Goal: Information Seeking & Learning: Find specific page/section

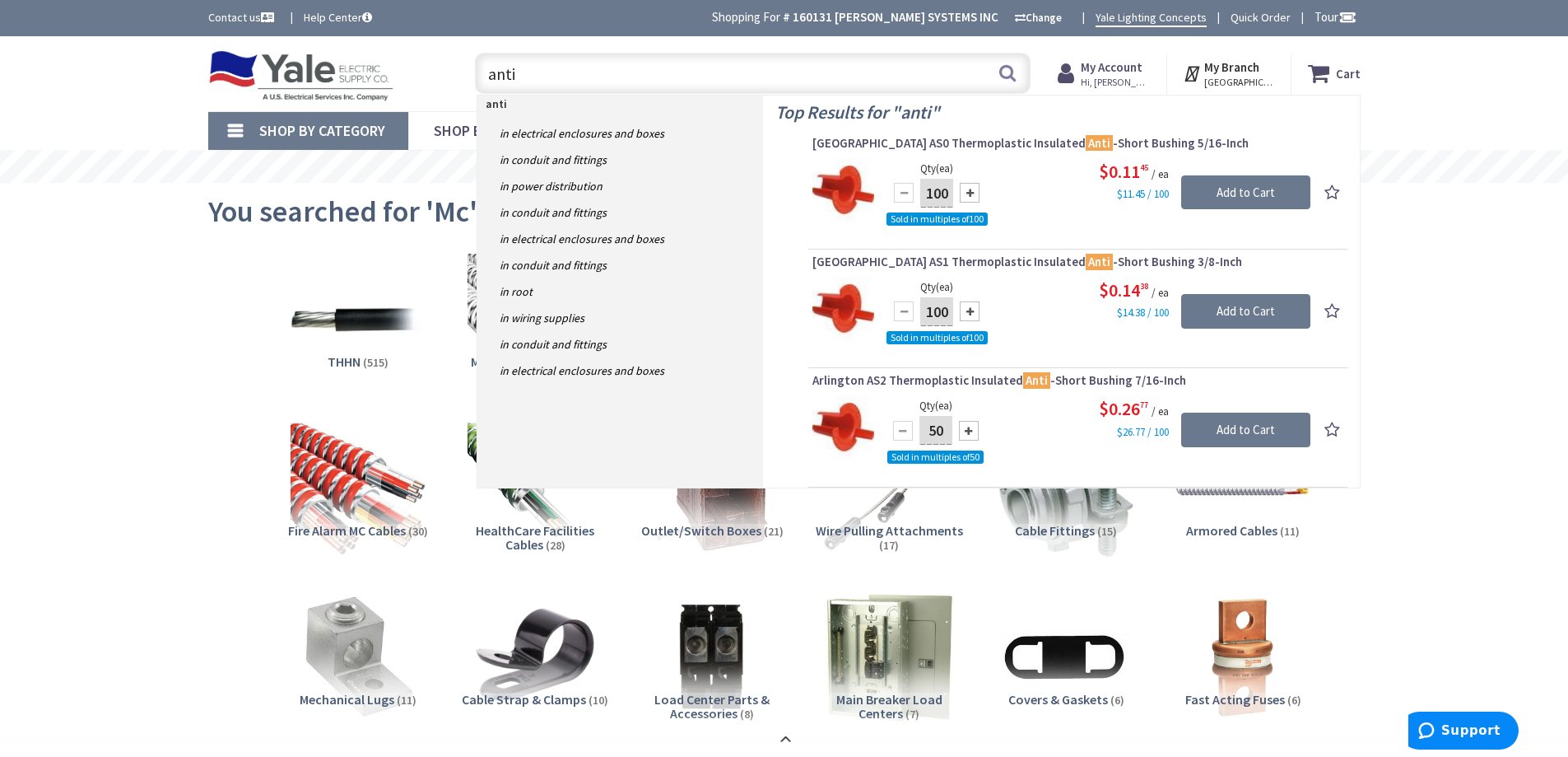
drag, startPoint x: 904, startPoint y: 73, endPoint x: 496, endPoint y: 90, distance: 408.4
click at [496, 90] on input "anti" at bounding box center [753, 73] width 556 height 41
type input "a"
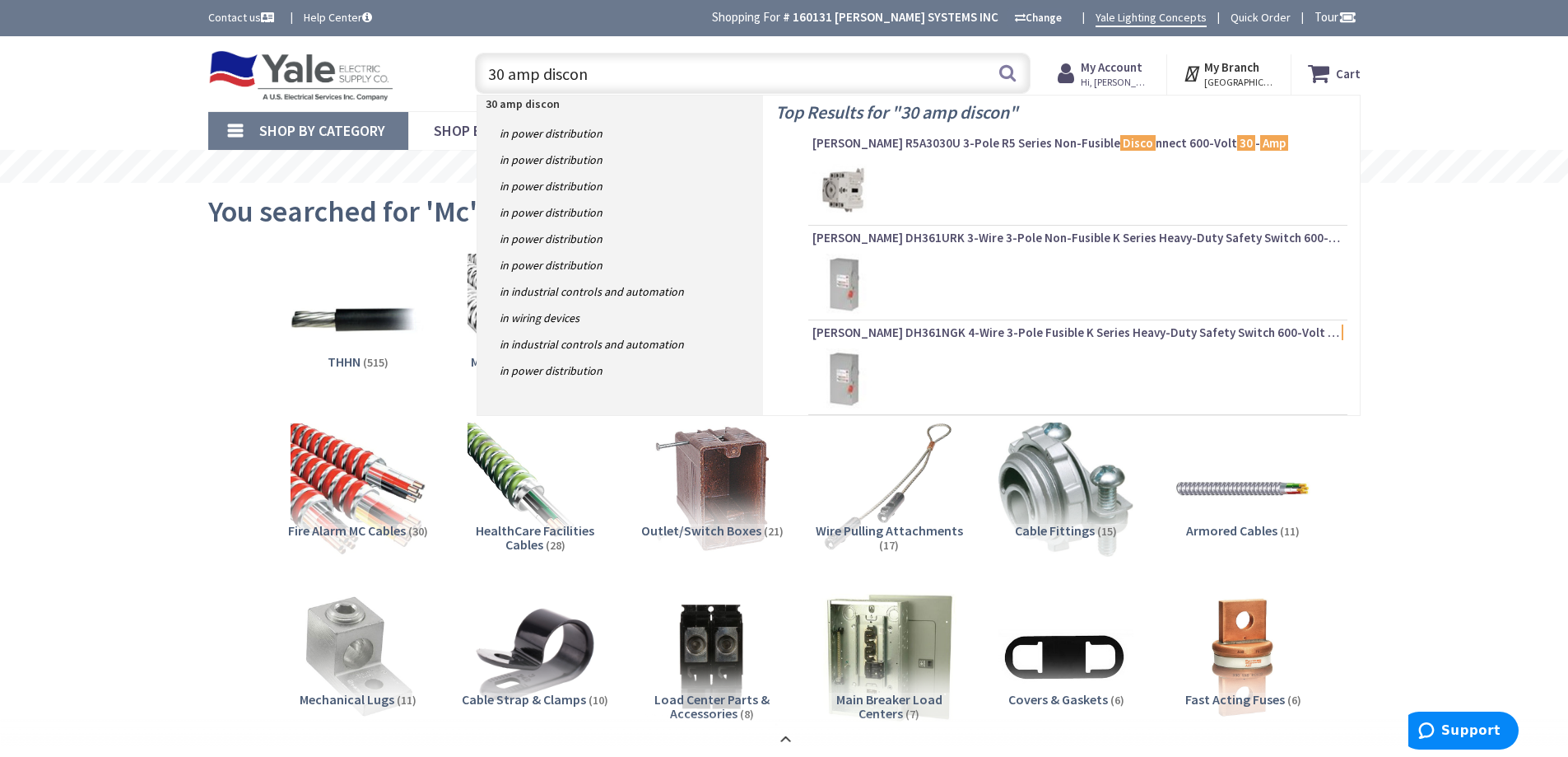
type input "30 amp disconn"
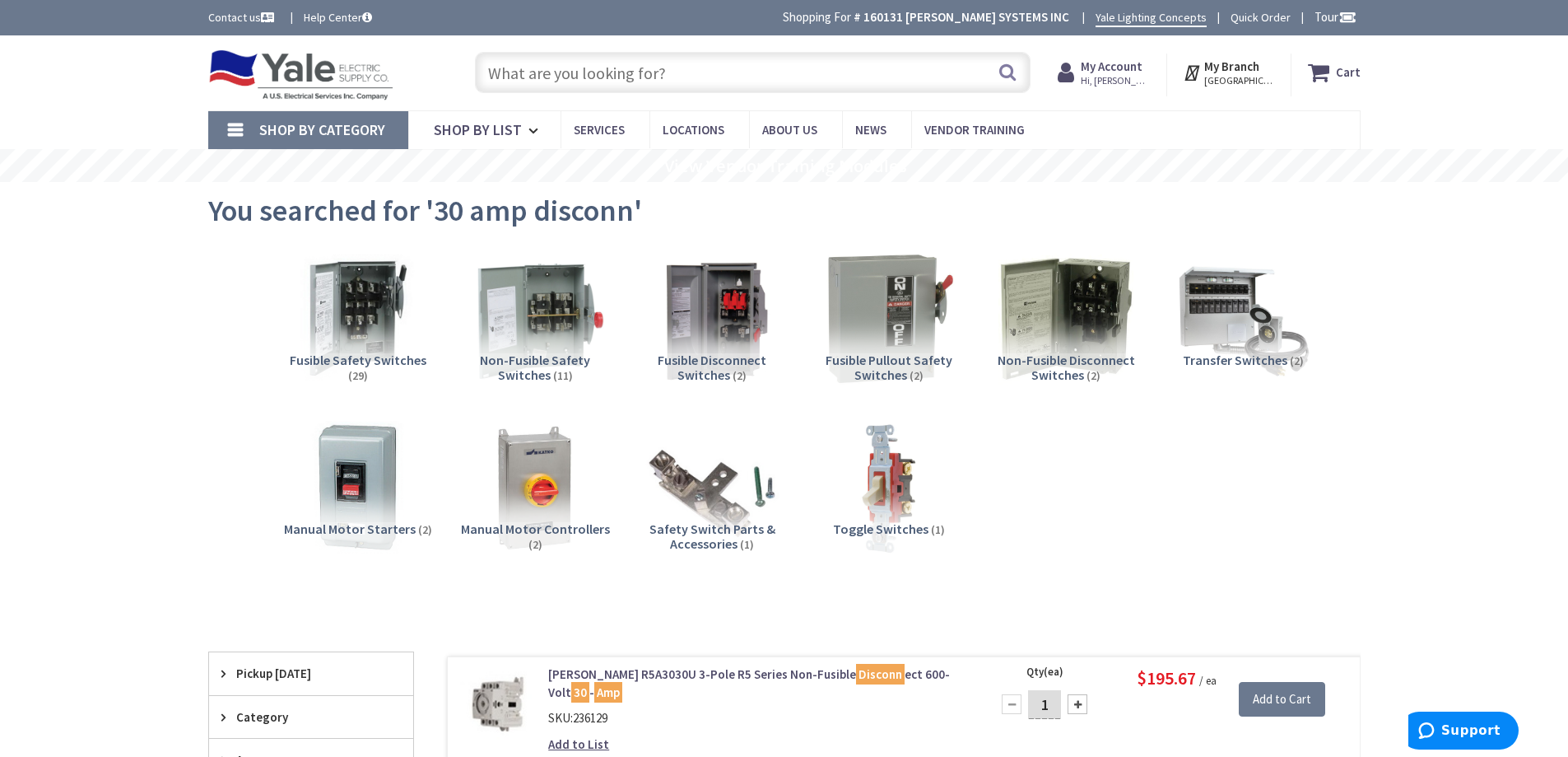
click at [552, 335] on img at bounding box center [535, 317] width 149 height 149
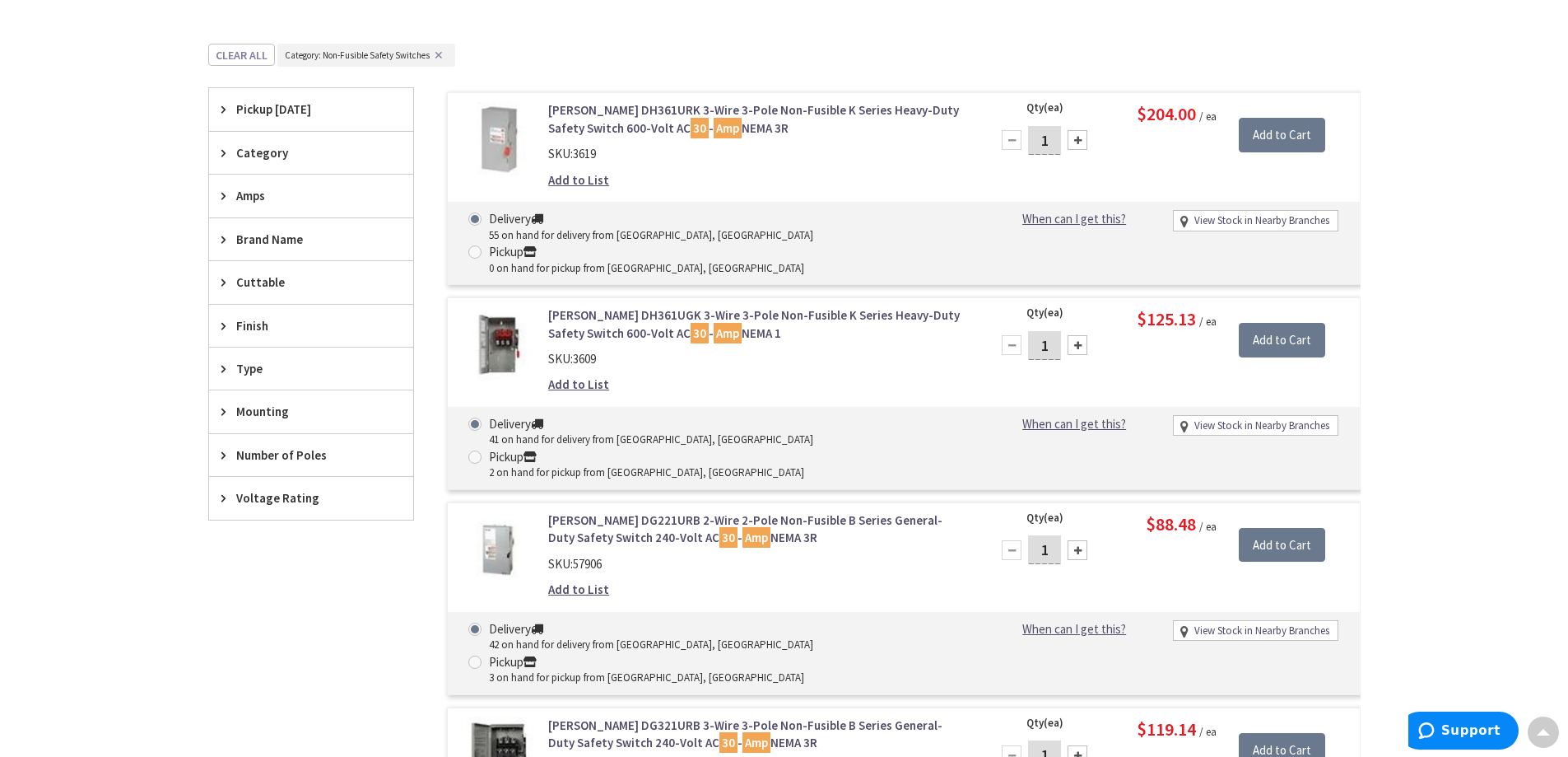
scroll to position [541, 0]
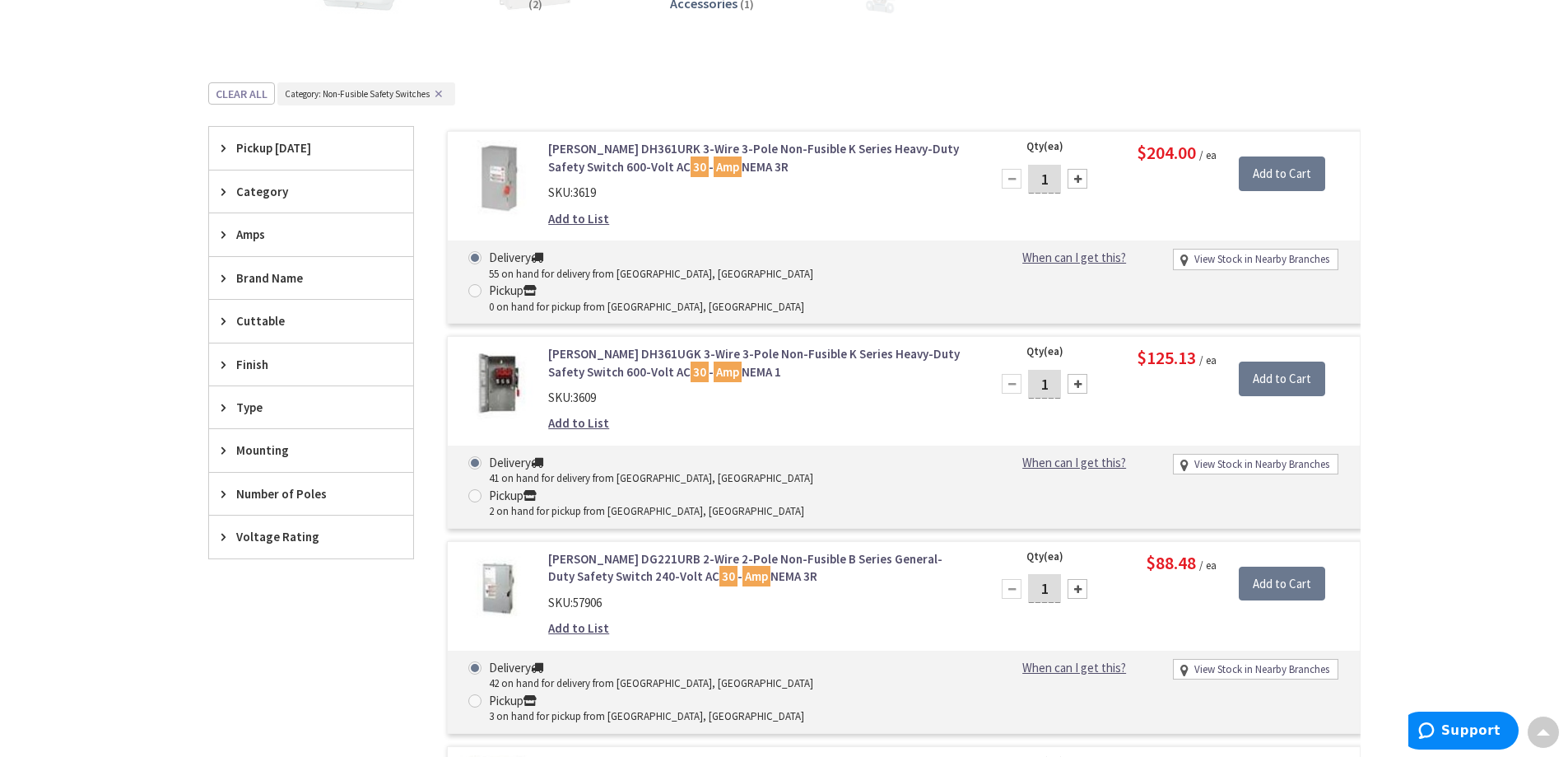
click at [247, 237] on span "Amps" at bounding box center [304, 235] width 135 height 17
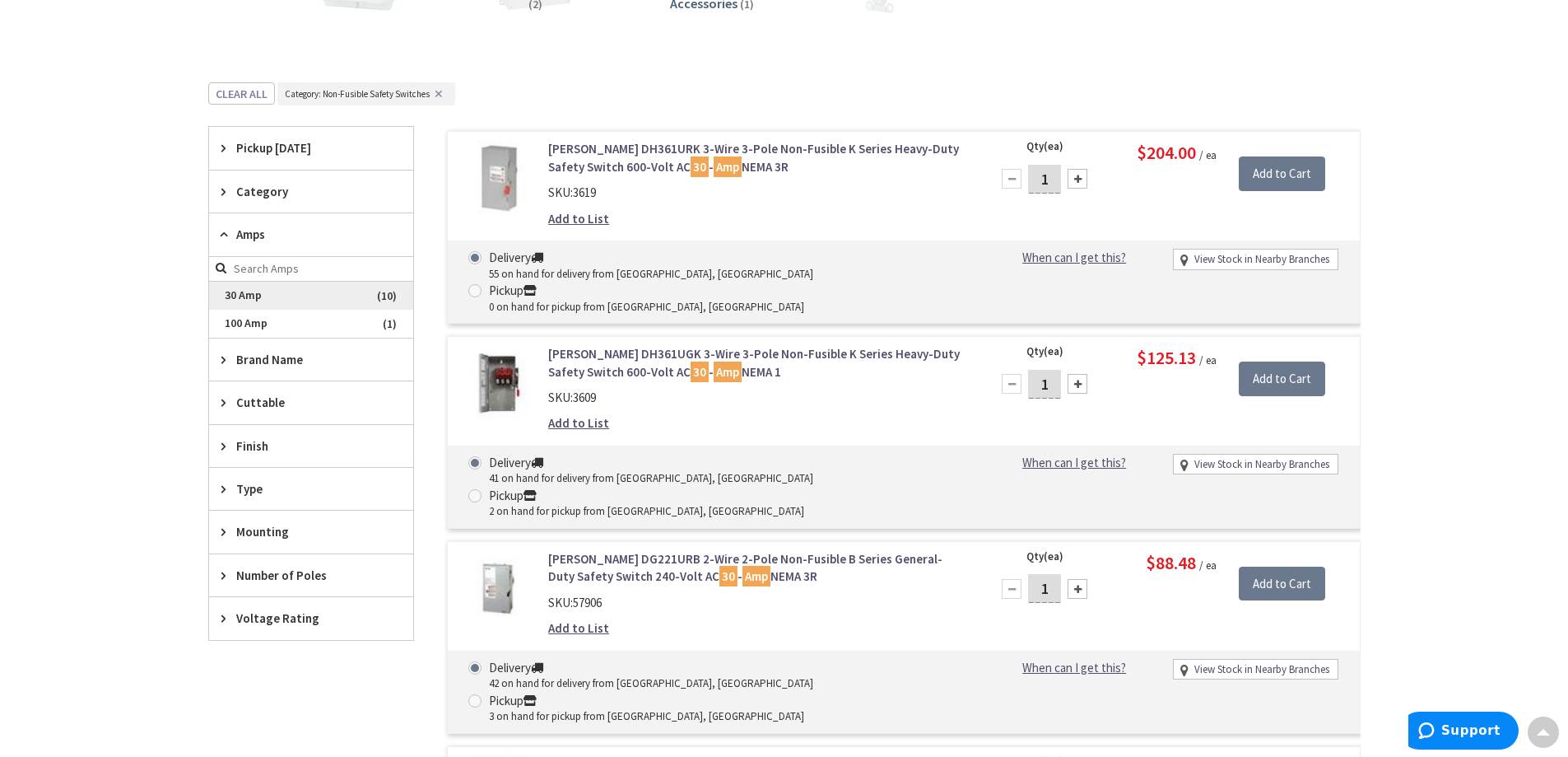
click at [241, 290] on span "30 Amp" at bounding box center [311, 295] width 204 height 28
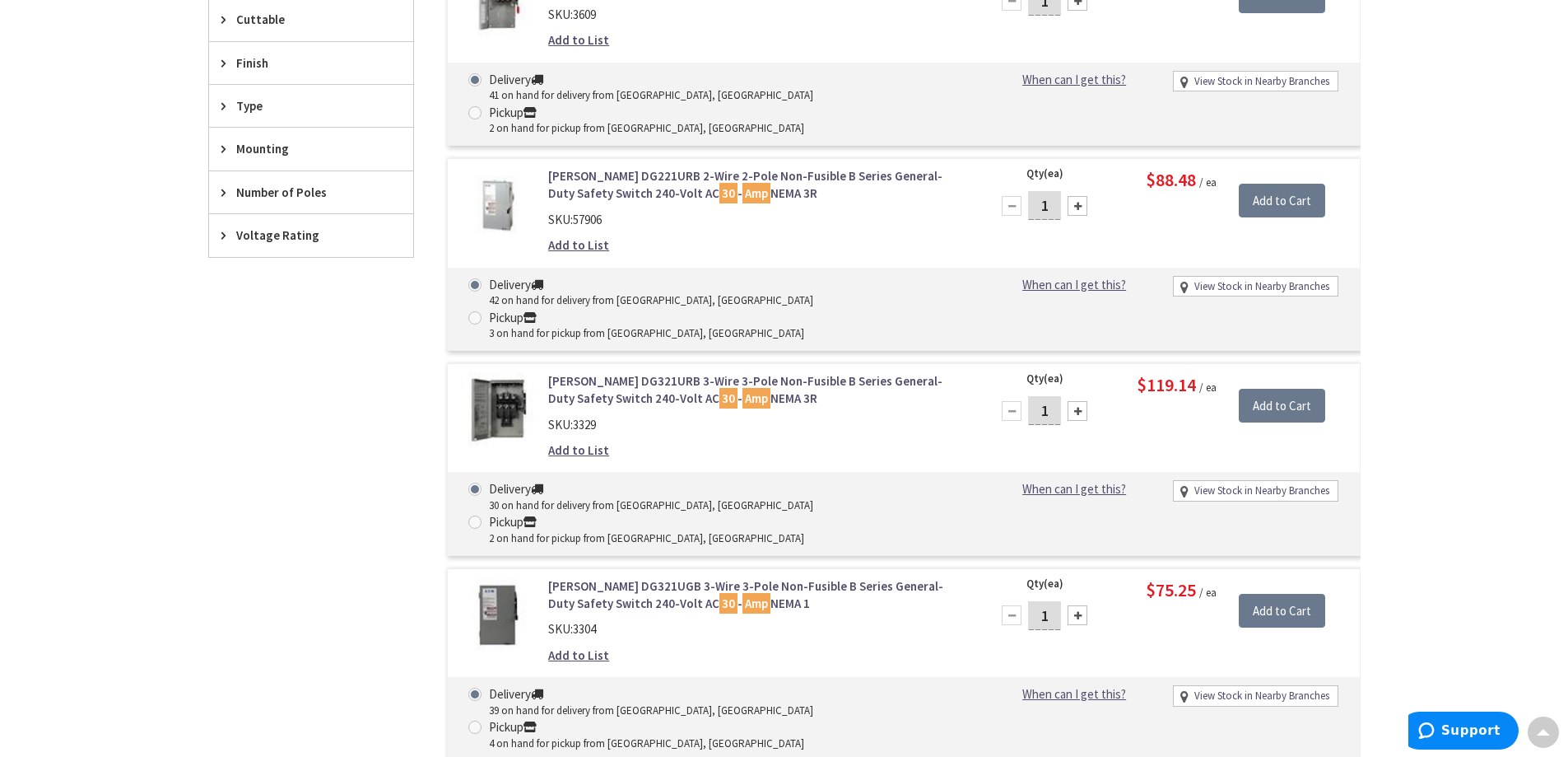
scroll to position [706, 0]
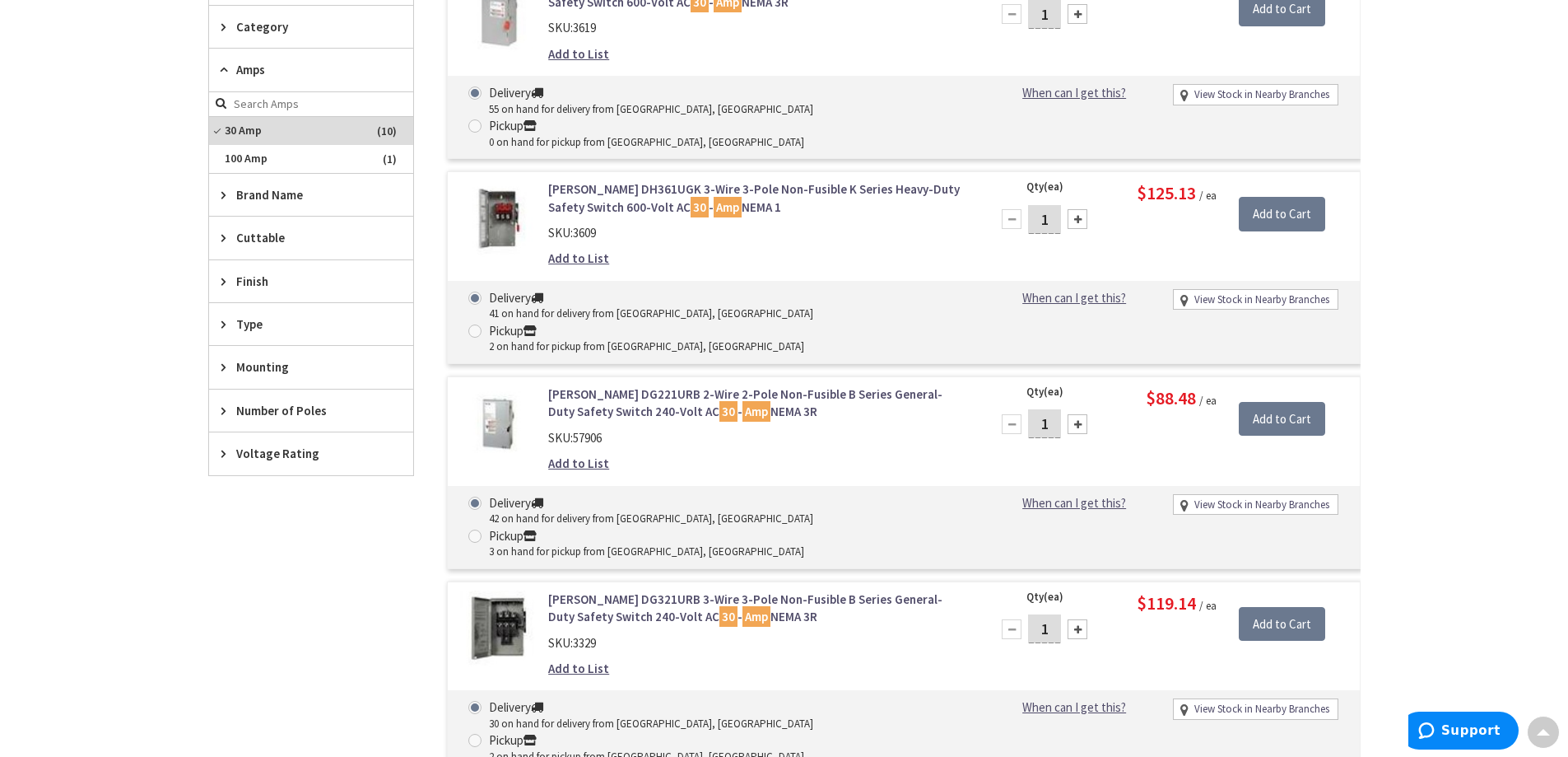
click at [288, 405] on span "Number of Poles" at bounding box center [304, 411] width 135 height 17
click at [251, 499] on span "2" at bounding box center [311, 498] width 204 height 28
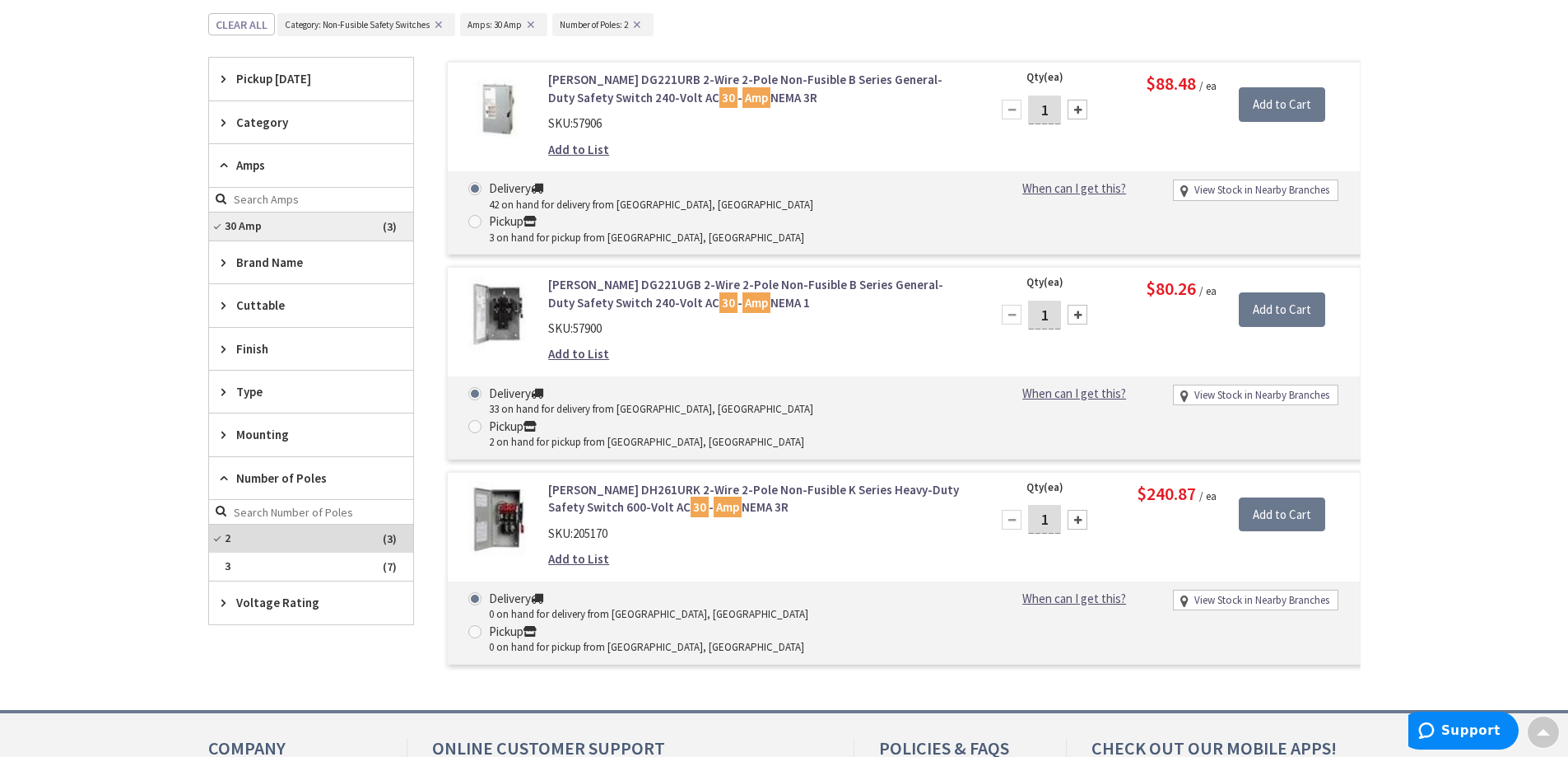
scroll to position [423, 0]
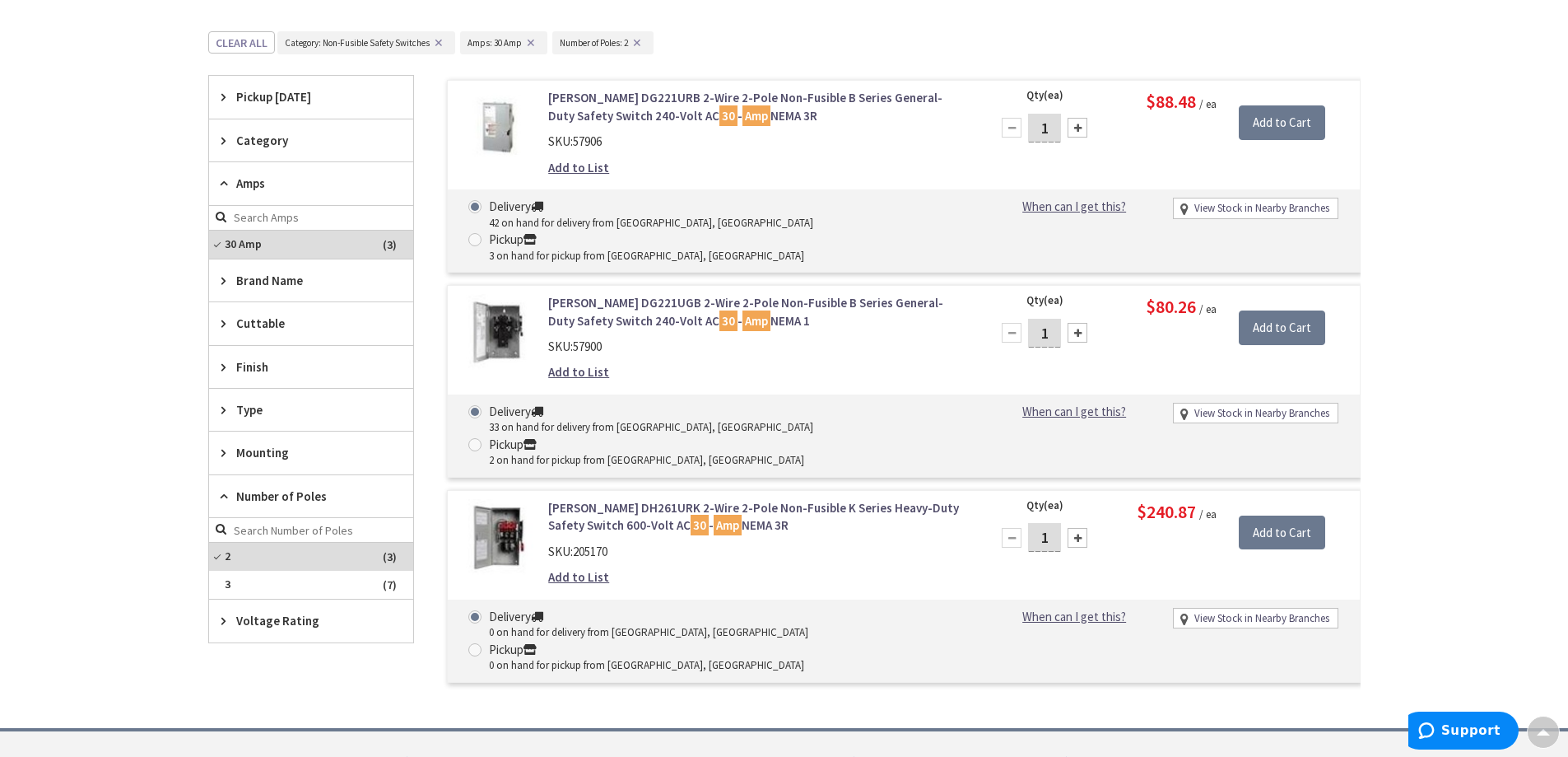
click at [257, 135] on span "Category" at bounding box center [304, 140] width 135 height 17
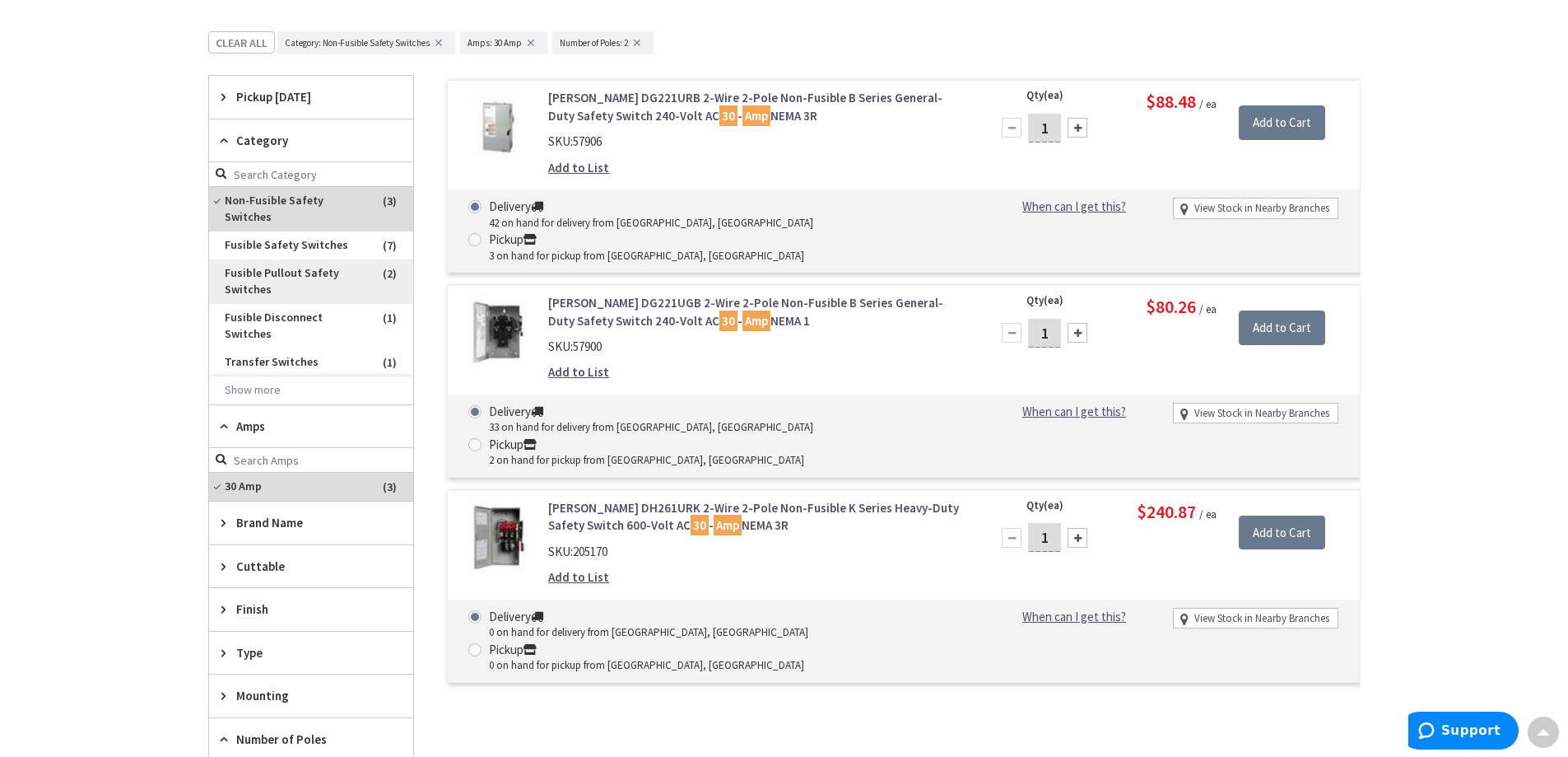
click at [293, 277] on span "Fusible Pullout Safety Switches" at bounding box center [311, 282] width 204 height 44
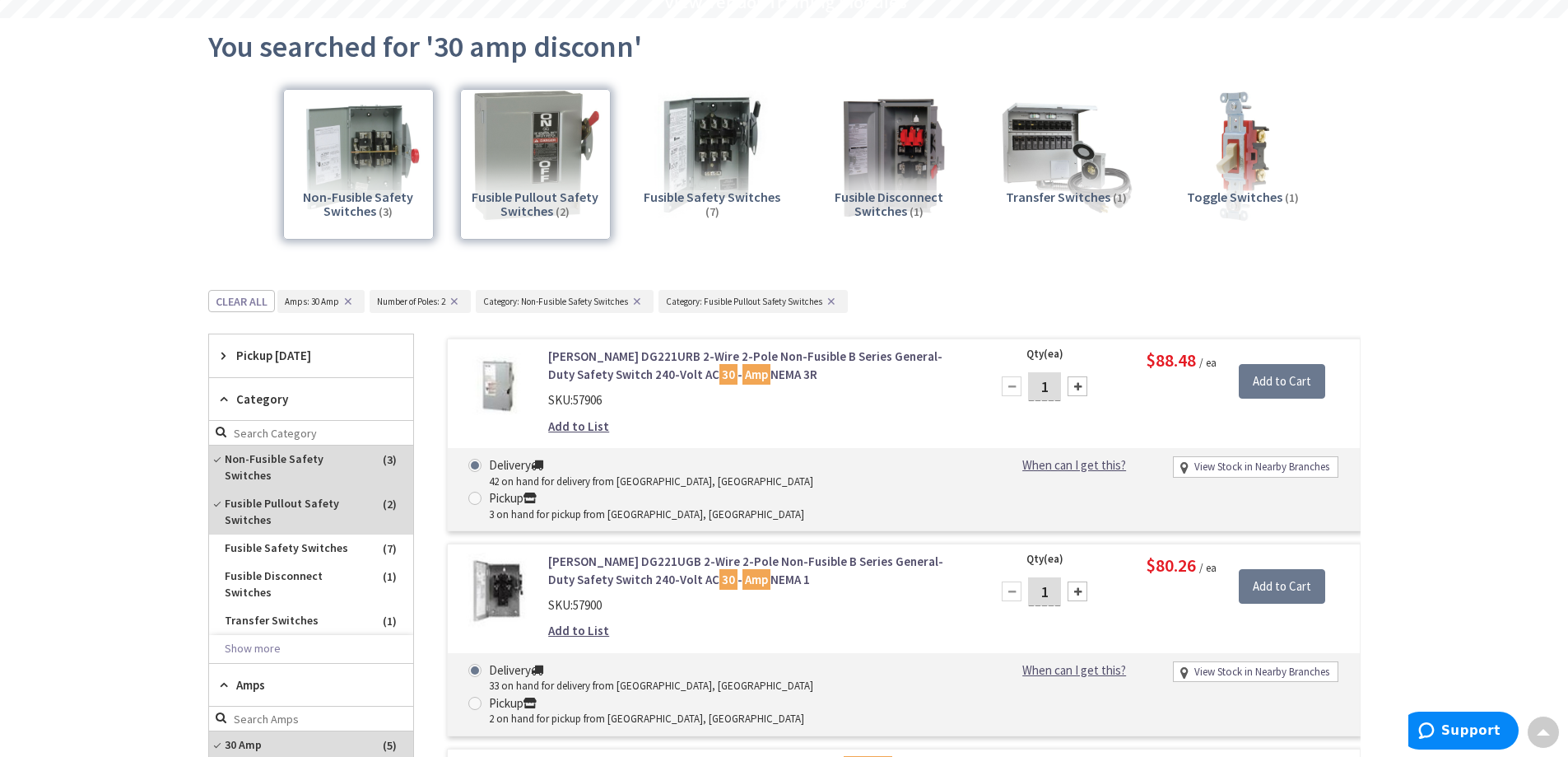
scroll to position [0, 0]
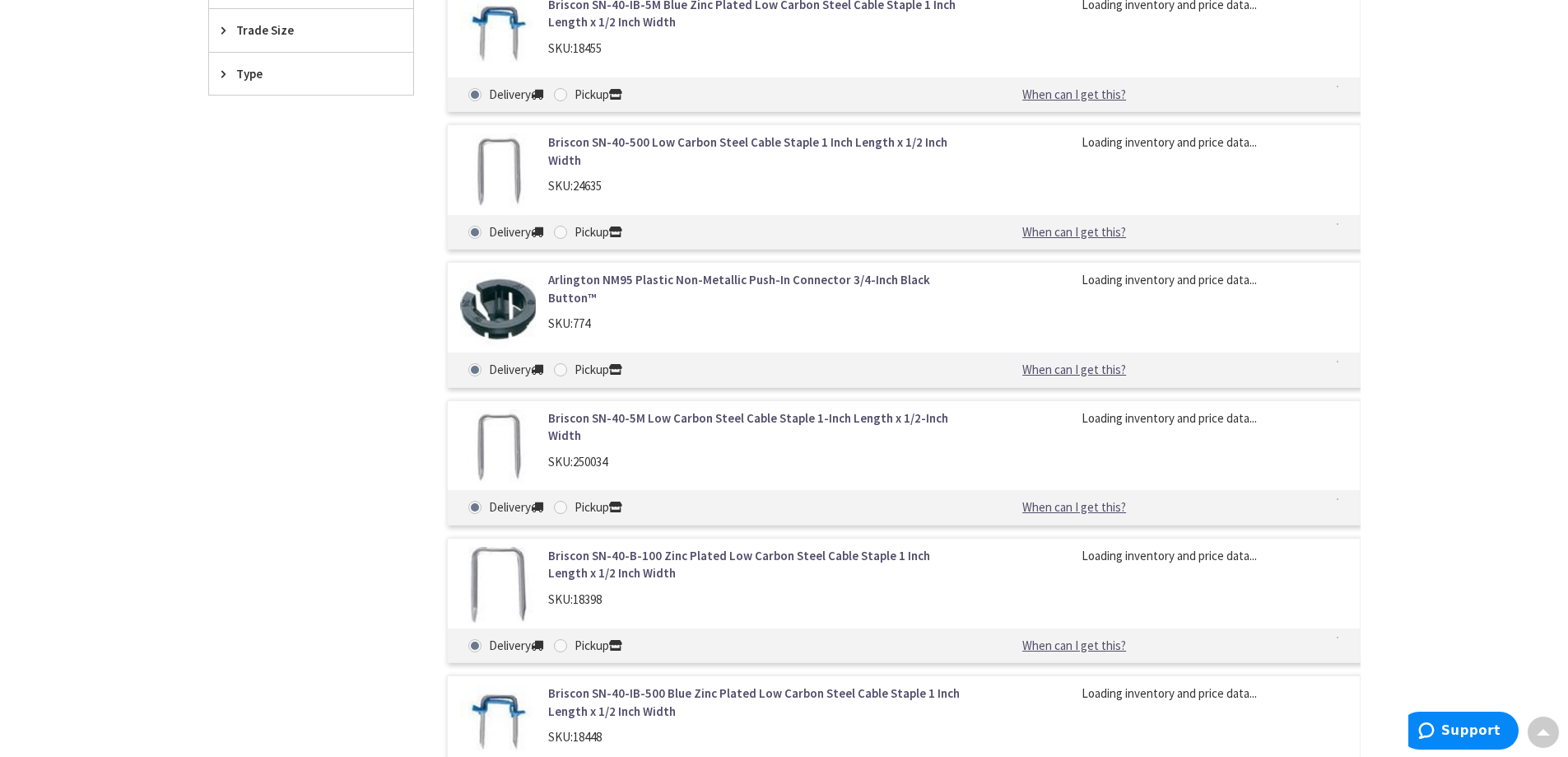
click at [660, 67] on div "Briscon SN-40-IB-5M Blue Zinc Plated Low Carbon Steel Cable Staple 1 Inch Lengt…" at bounding box center [713, 35] width 532 height 77
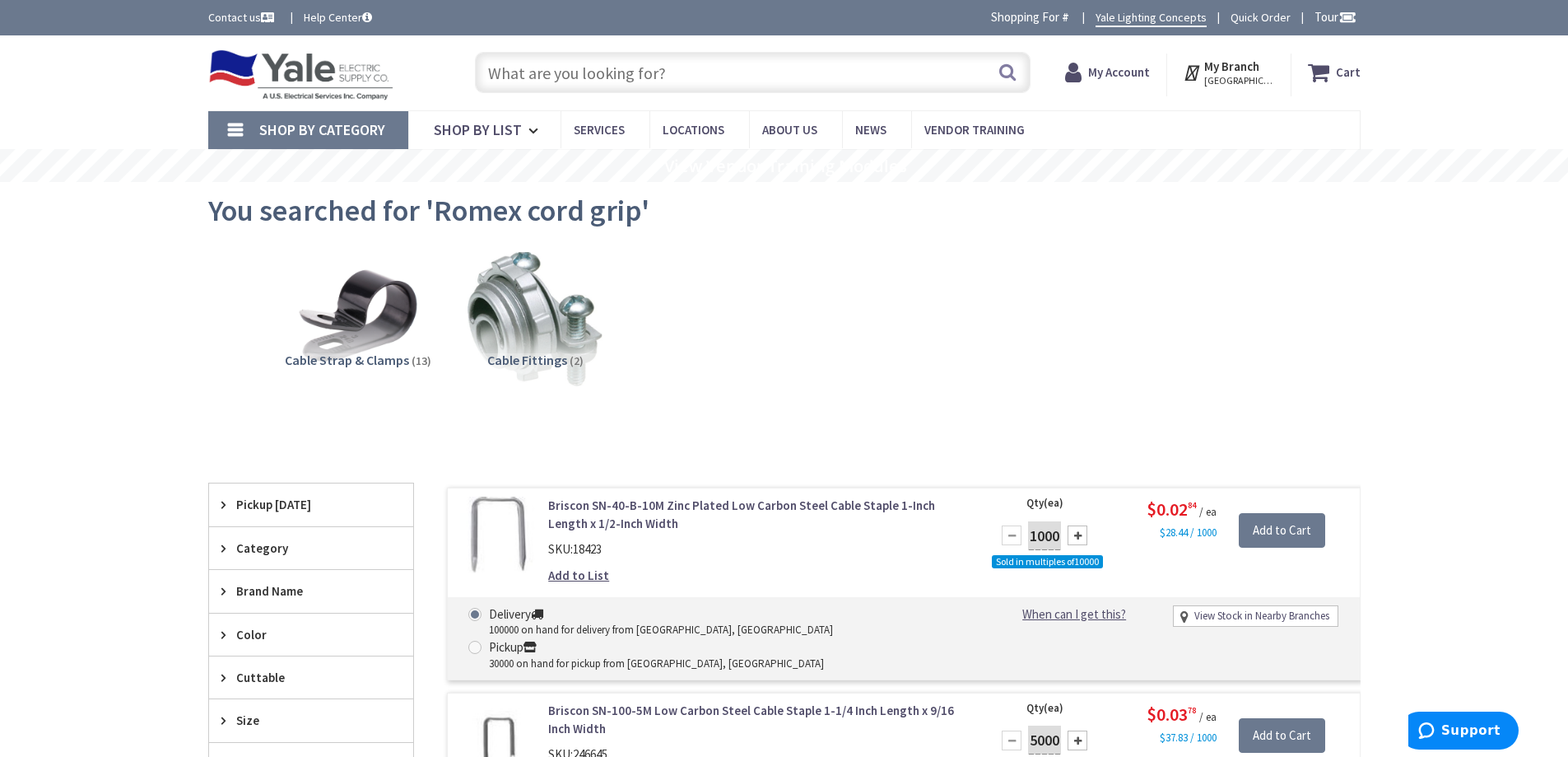
click at [601, 76] on input "text" at bounding box center [753, 72] width 556 height 41
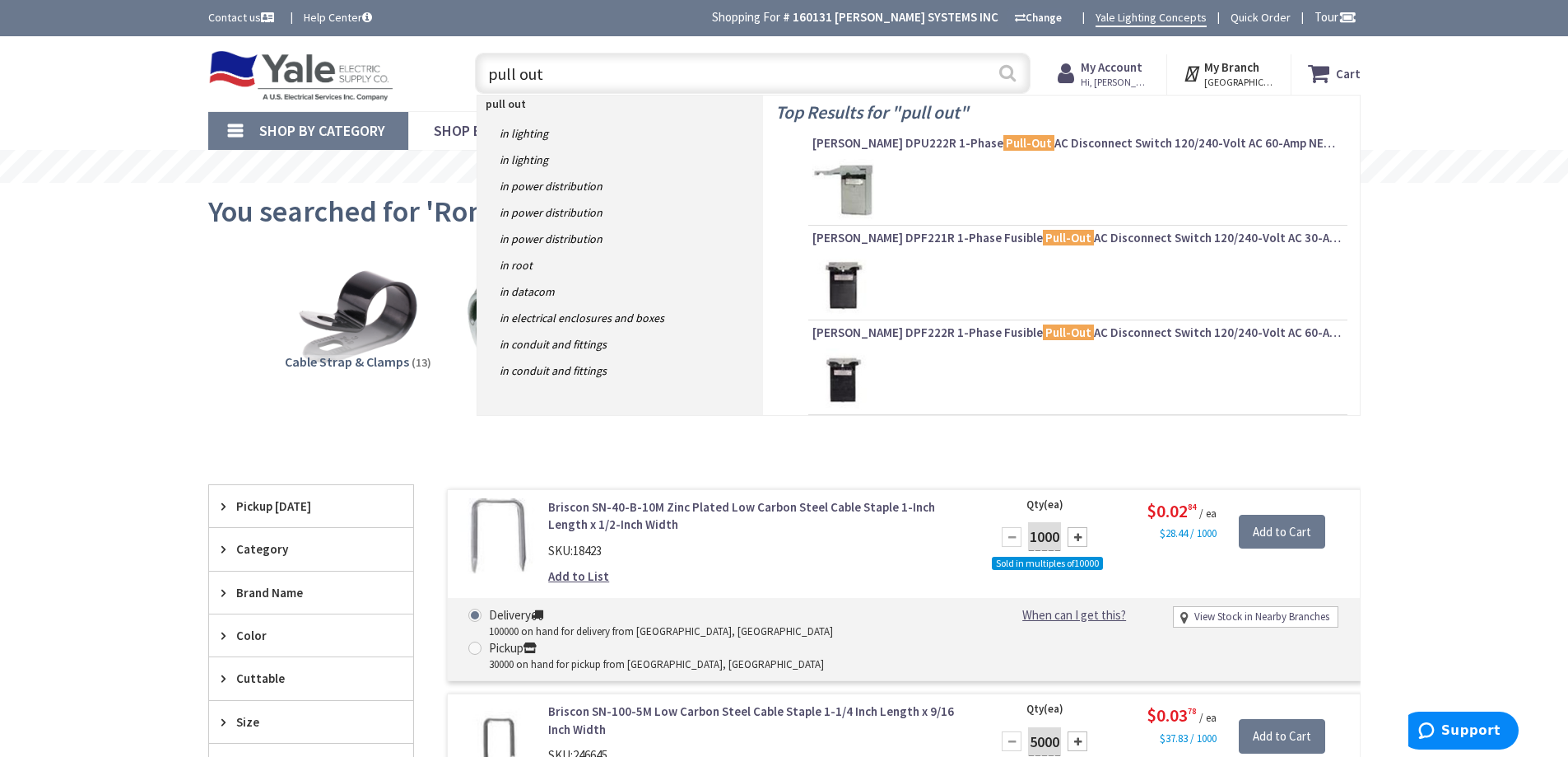
type input "pull out"
click at [1007, 70] on button "Search" at bounding box center [1008, 73] width 21 height 38
